Goal: Information Seeking & Learning: Understand process/instructions

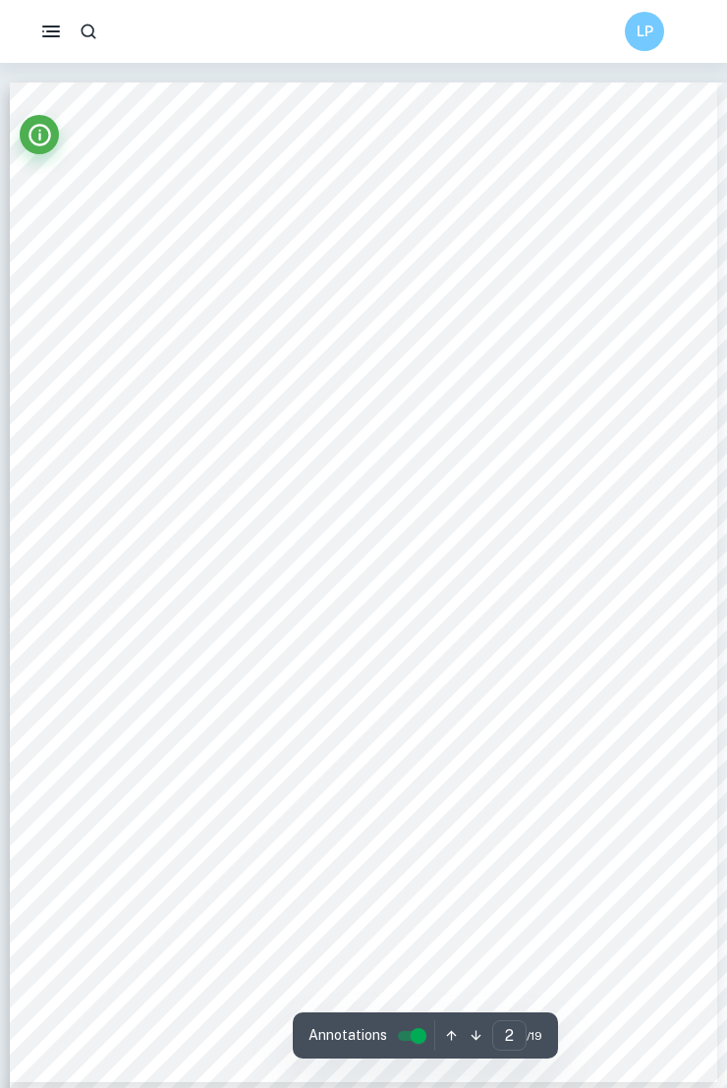
scroll to position [1465, 0]
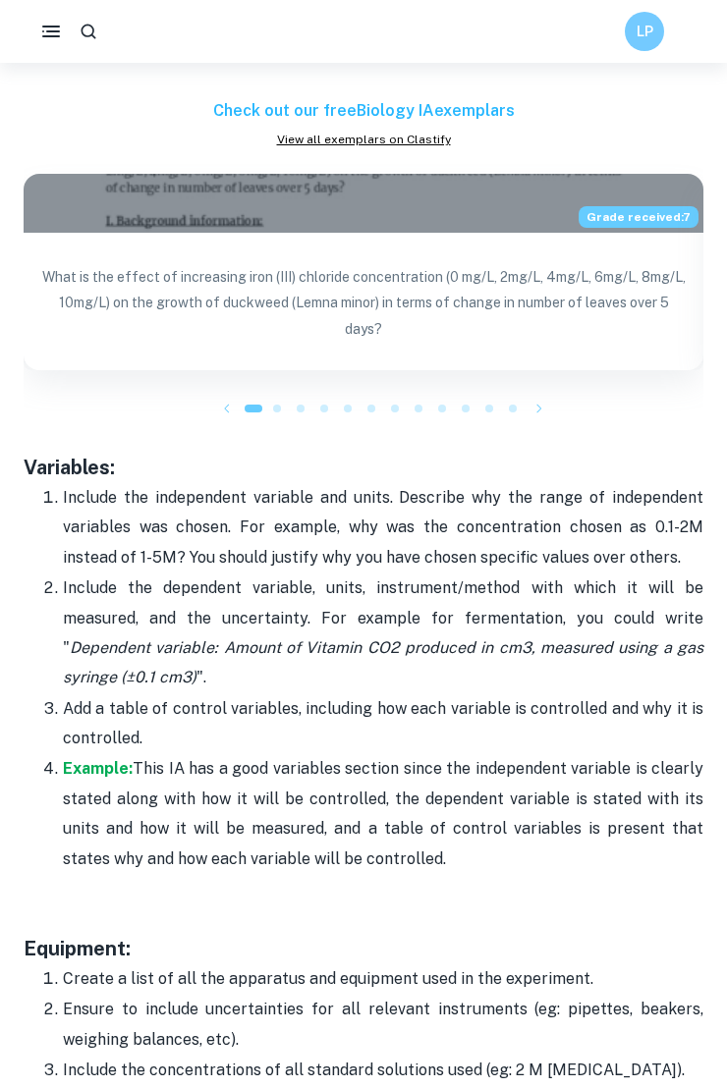
scroll to position [3596, 0]
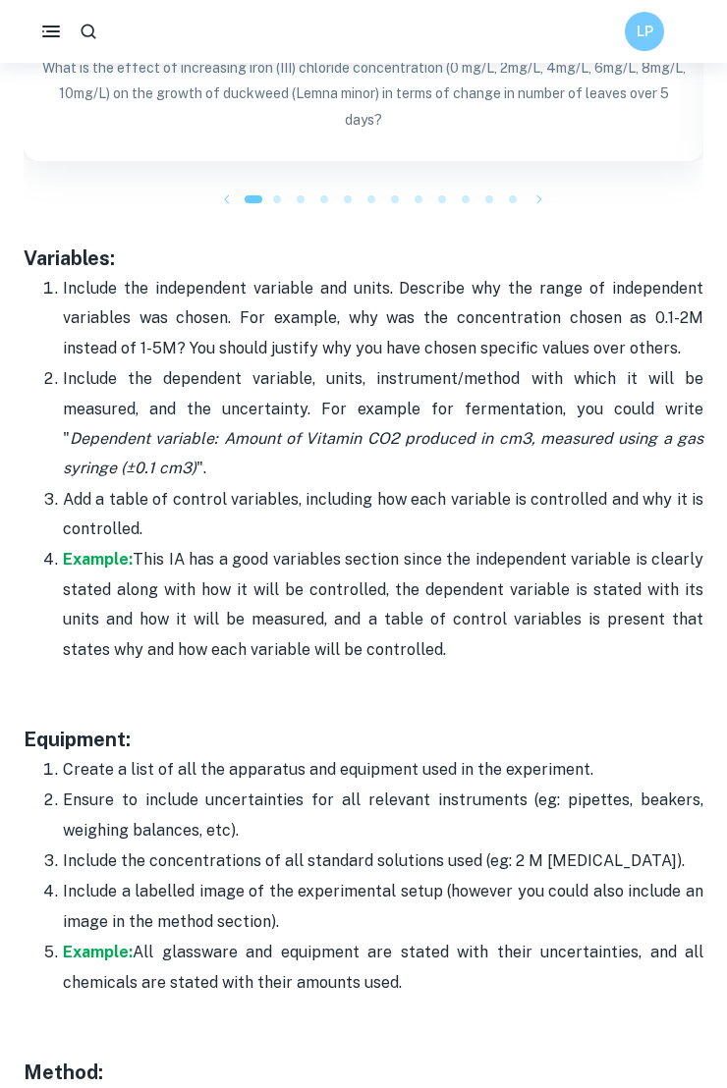
click at [71, 274] on p "Include the independent variable and units. Describe why the range of independe…" at bounding box center [383, 318] width 640 height 89
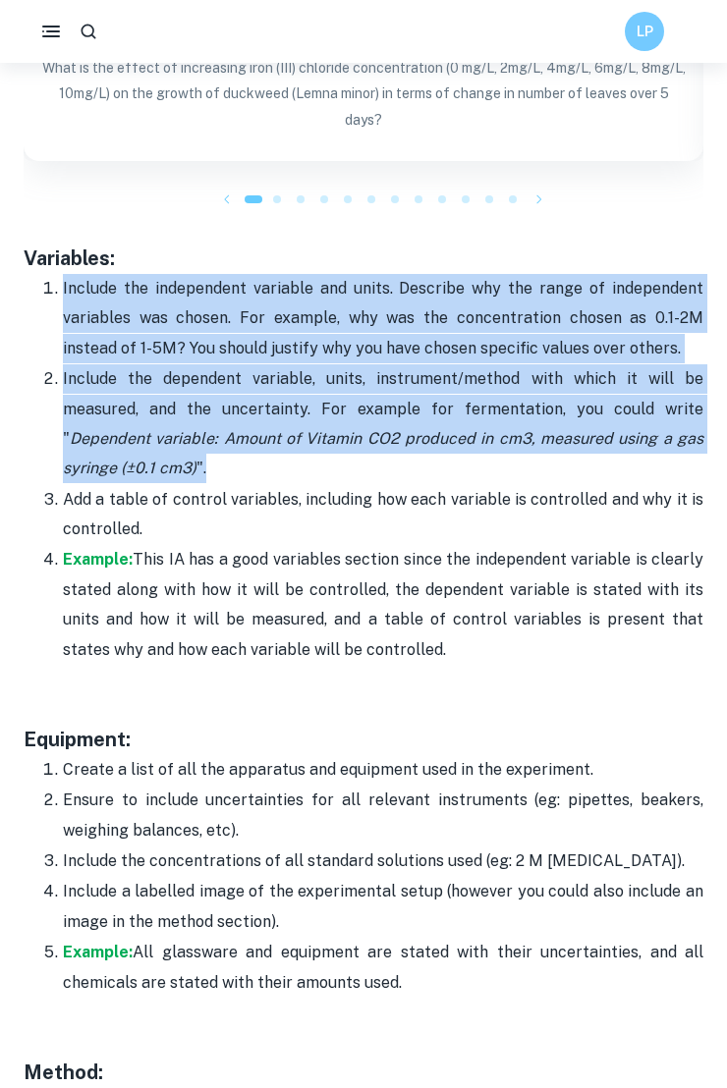
drag, startPoint x: 61, startPoint y: 259, endPoint x: 479, endPoint y: 448, distance: 458.8
click at [479, 448] on ol "Include the independent variable and units. Describe why the range of independe…" at bounding box center [363, 469] width 679 height 392
copy ol "Include the independent variable and units. Describe why the range of independe…"
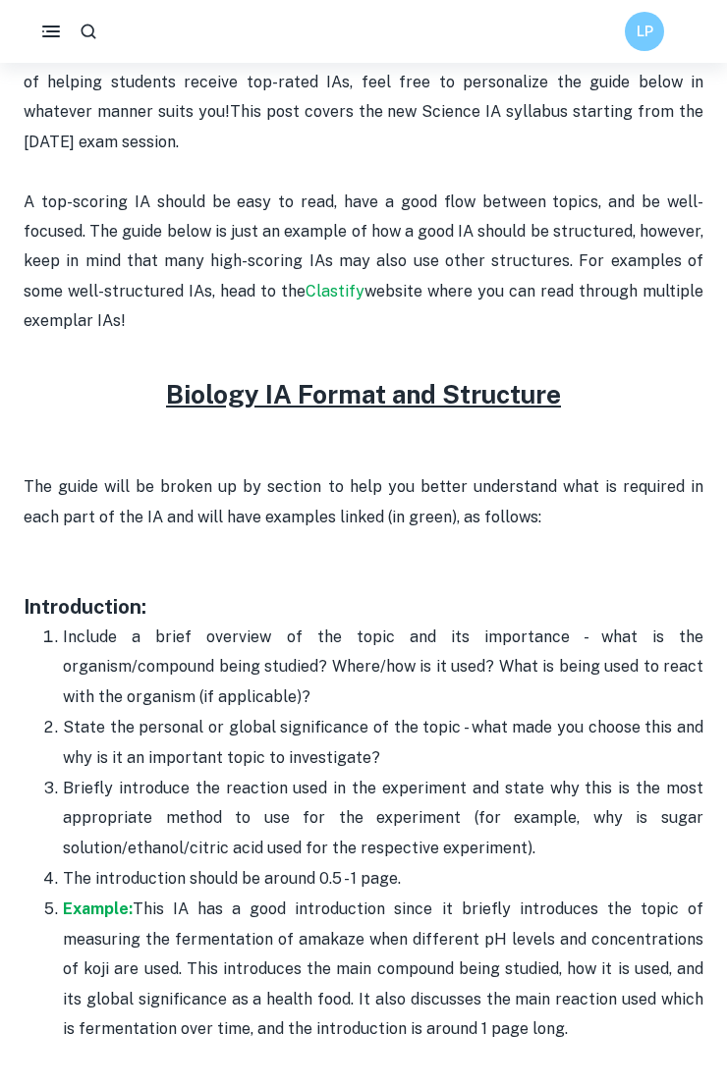
scroll to position [855, 0]
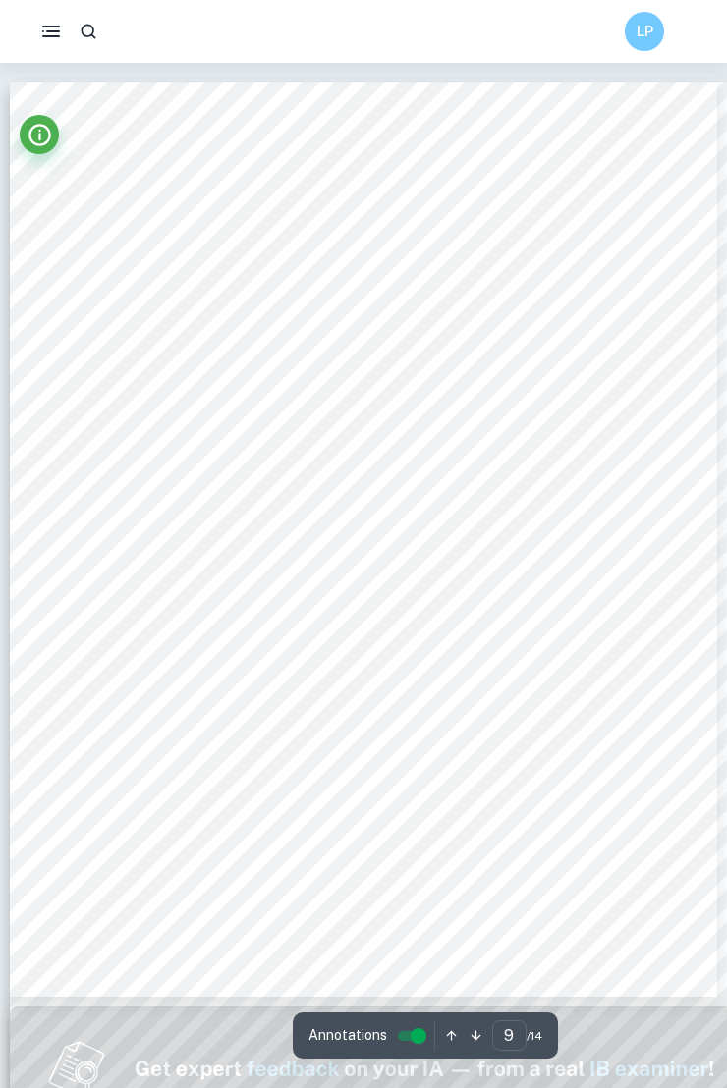
scroll to position [7861, 0]
